Goal: Communication & Community: Answer question/provide support

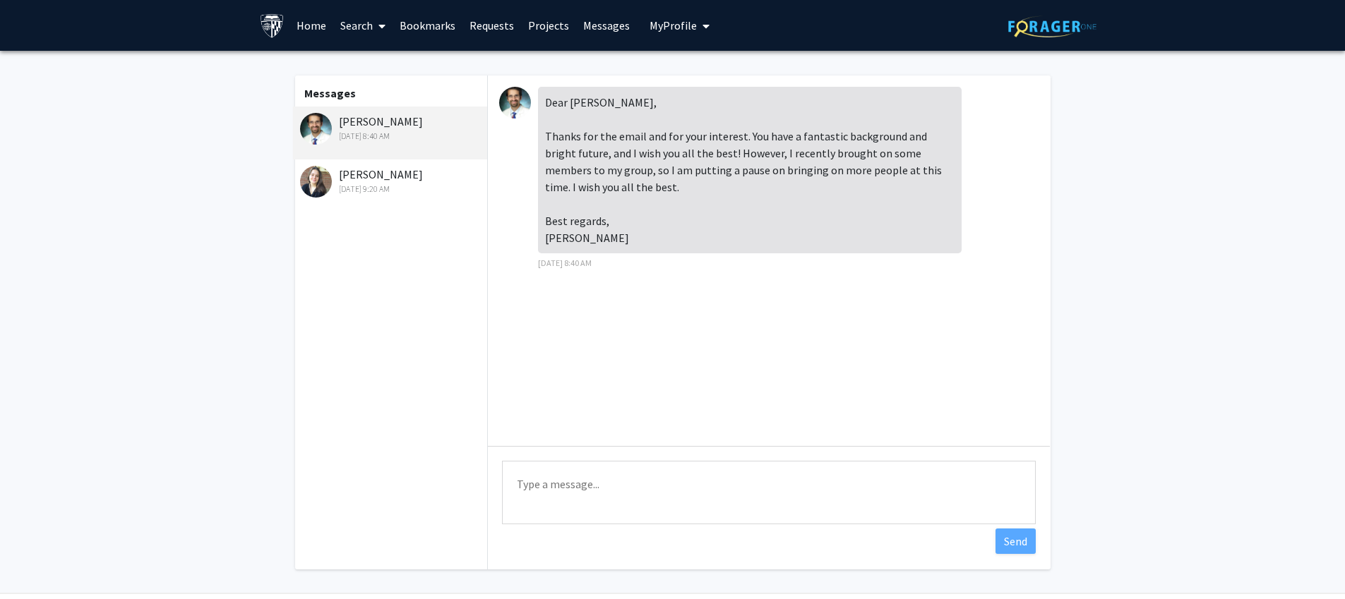
click at [700, 160] on div "Dear [PERSON_NAME], Thanks for the email and for your interest. You have a fant…" at bounding box center [750, 170] width 424 height 167
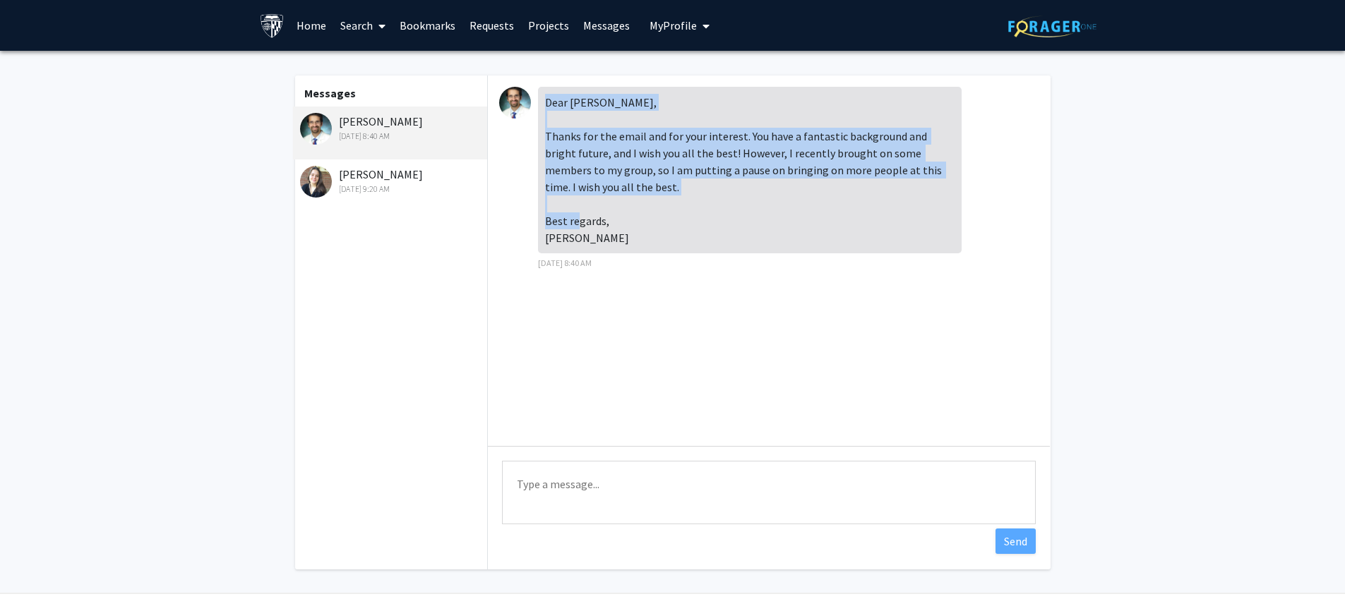
drag, startPoint x: 545, startPoint y: 100, endPoint x: 628, endPoint y: 224, distance: 149.6
click at [628, 224] on div "Dear [PERSON_NAME], Thanks for the email and for your interest. You have a fant…" at bounding box center [750, 170] width 424 height 167
copy div "Dear [PERSON_NAME], Thanks for the email and for your interest. You have a fant…"
click at [616, 498] on textarea "Type a message" at bounding box center [769, 493] width 534 height 64
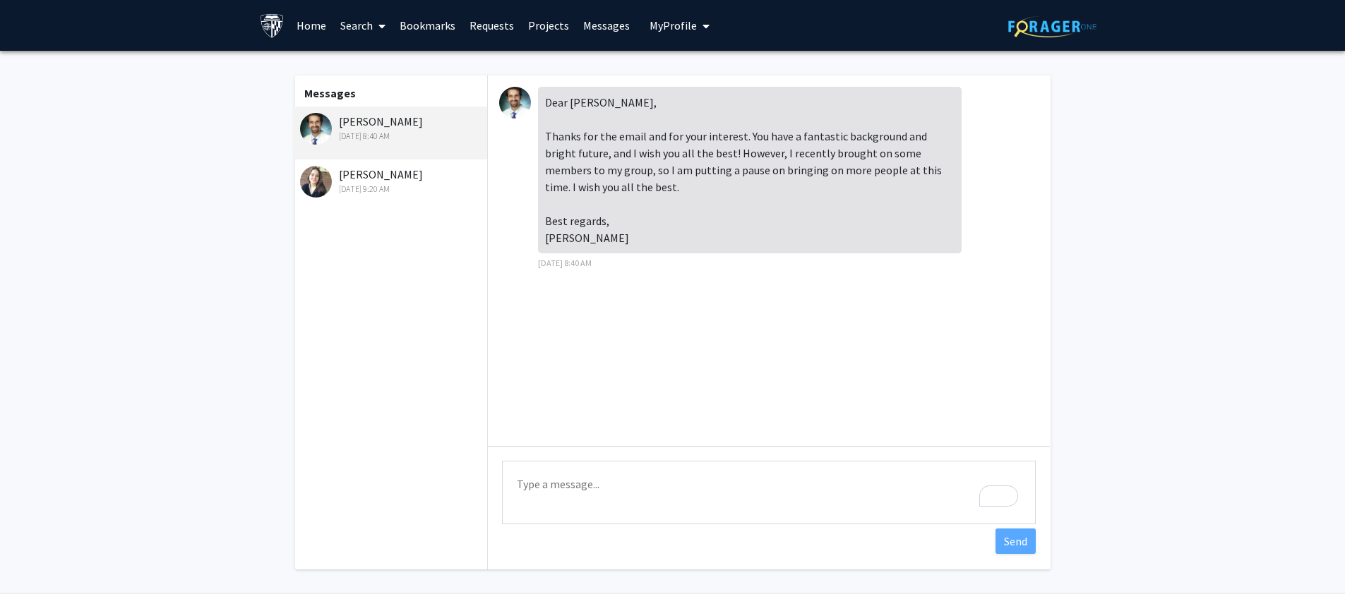
paste textarea "Dear [PERSON_NAME], Thank you for getting back to me, and I truly appreciate yo…"
drag, startPoint x: 539, startPoint y: 501, endPoint x: 513, endPoint y: 499, distance: 25.5
click at [513, 499] on textarea "Dear [PERSON_NAME], Thank you for getting back to me, and I truly appreciate yo…" at bounding box center [769, 493] width 534 height 64
click at [597, 505] on textarea "Dear [PERSON_NAME], Thank you for getting back to me, and I truly appreciate yo…" at bounding box center [769, 493] width 534 height 64
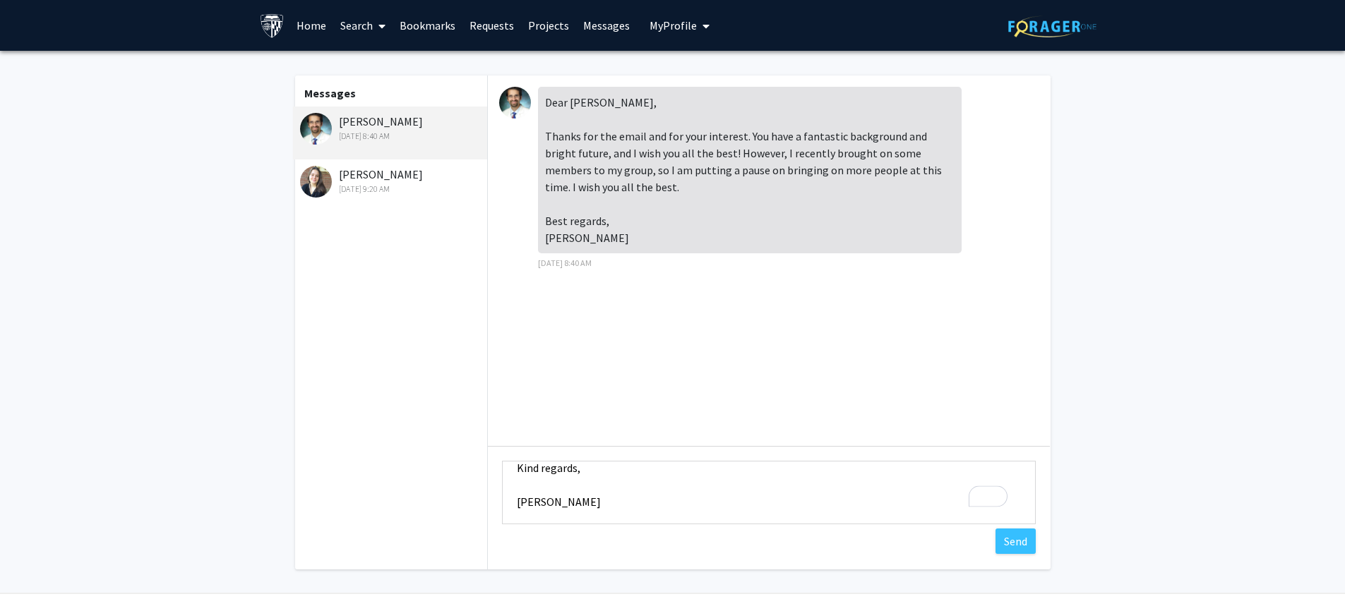
scroll to position [169, 0]
click at [589, 495] on textarea "Dear [PERSON_NAME], Thank you for getting back to me, and I truly appreciate yo…" at bounding box center [769, 493] width 534 height 64
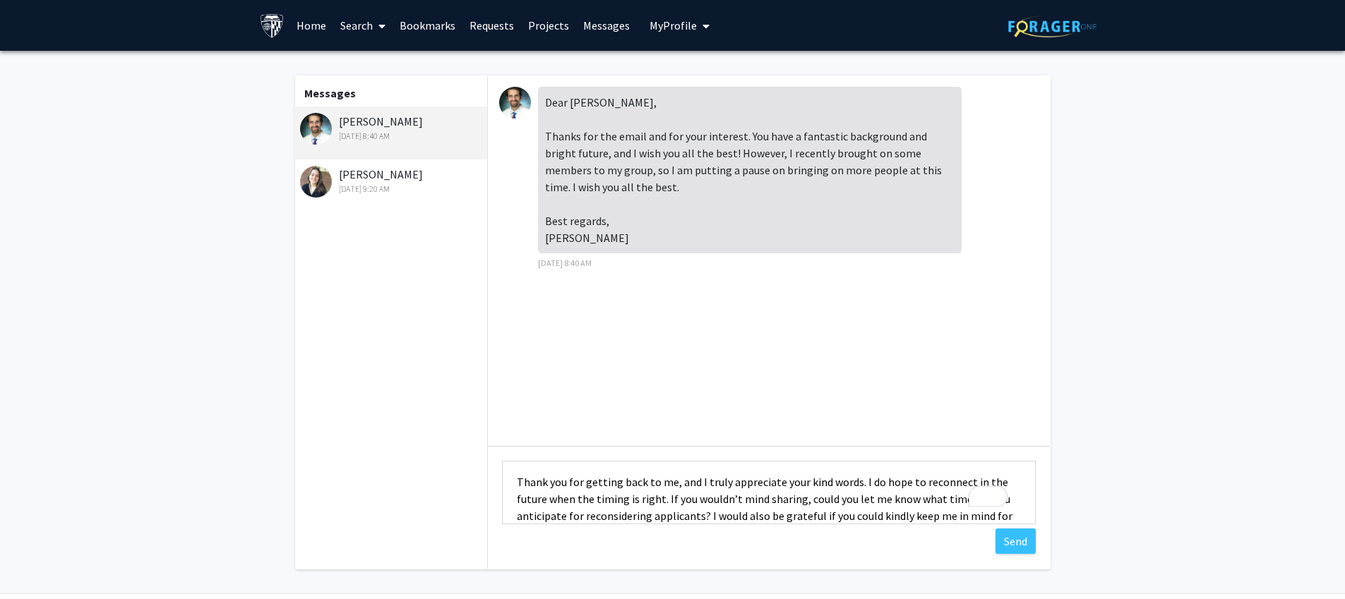
scroll to position [56, 0]
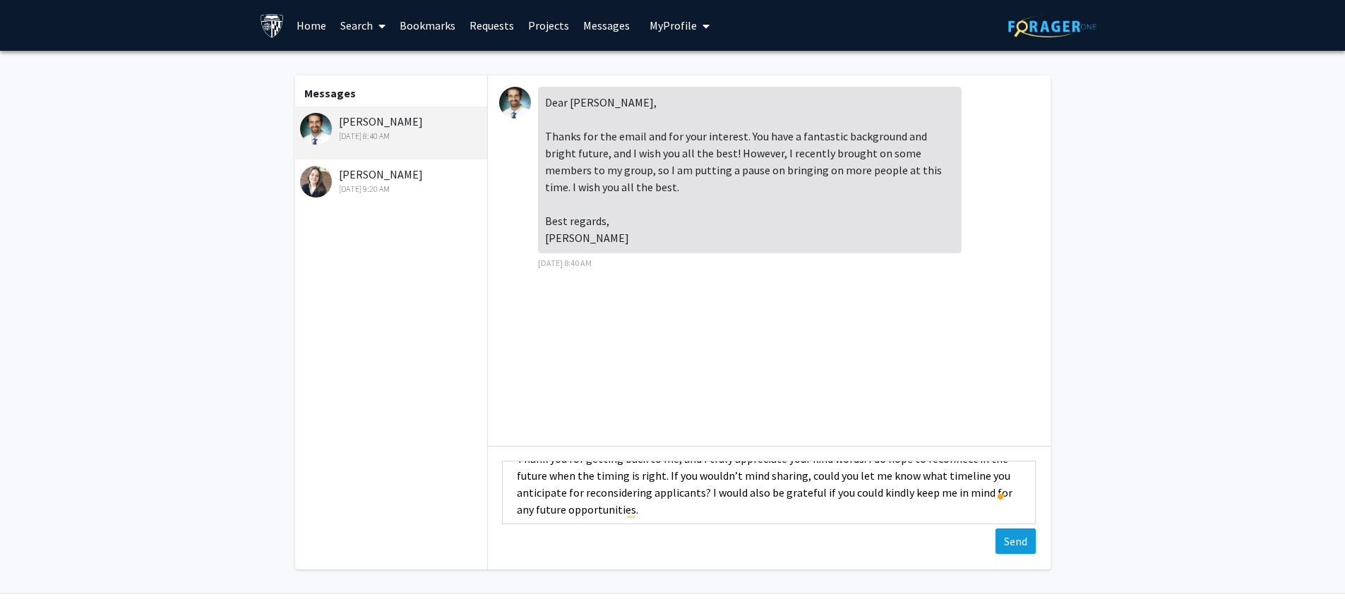
type textarea "Dear [PERSON_NAME], Thank you for getting back to me, and I truly appreciate yo…"
click at [1026, 549] on button "Send" at bounding box center [1015, 541] width 40 height 25
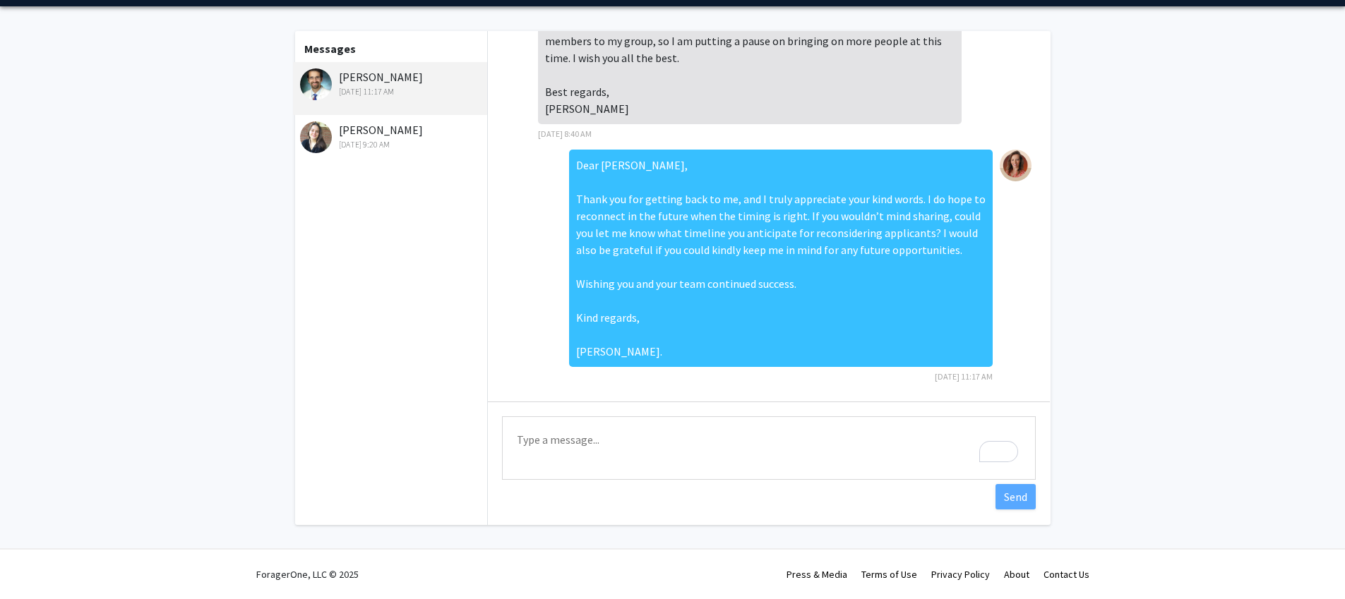
scroll to position [87, 0]
